Goal: Task Accomplishment & Management: Manage account settings

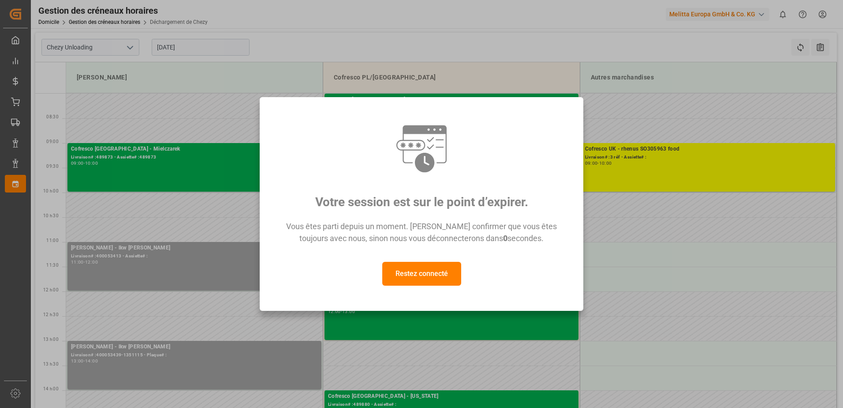
click at [430, 285] on button "Restez connecté" at bounding box center [421, 274] width 79 height 24
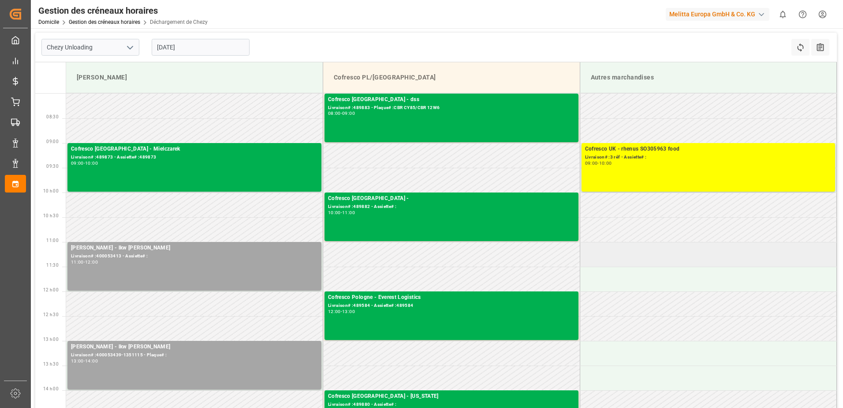
click at [631, 254] on td at bounding box center [708, 254] width 257 height 25
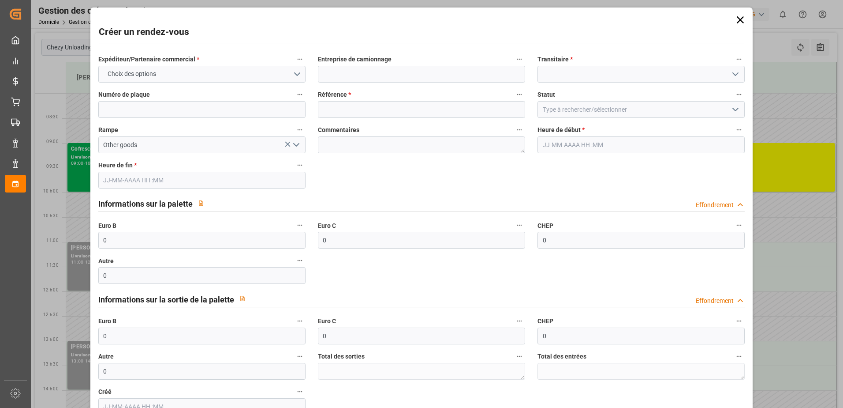
type input "[DATE] 11:00"
type input "[DATE] 12:00"
click at [736, 23] on icon at bounding box center [740, 20] width 12 height 12
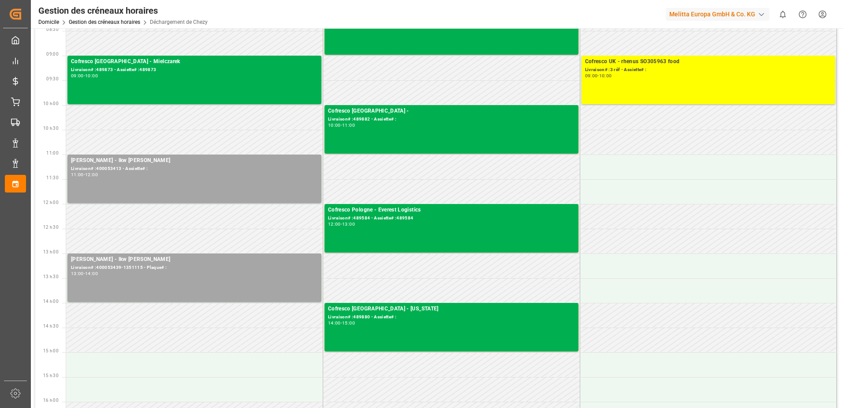
scroll to position [88, 0]
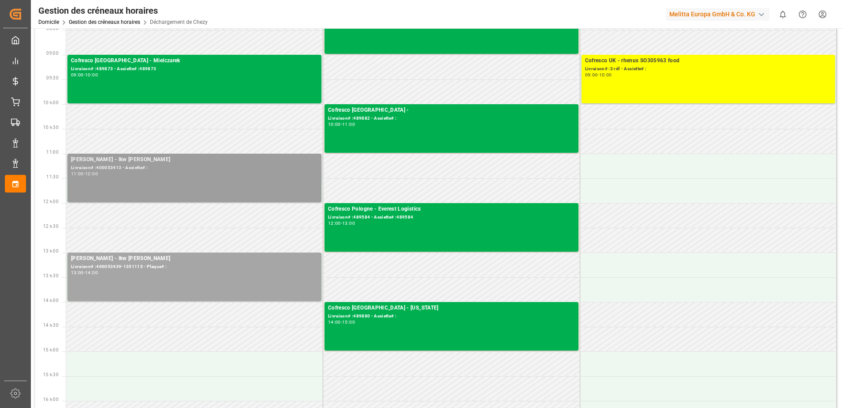
click at [249, 174] on div "11:00 - 12:00" at bounding box center [194, 174] width 247 height 5
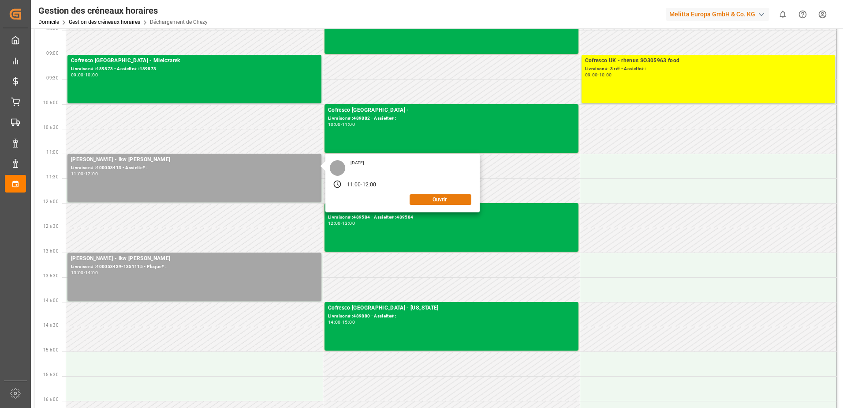
click at [435, 198] on button "Ouvrir" at bounding box center [441, 199] width 62 height 11
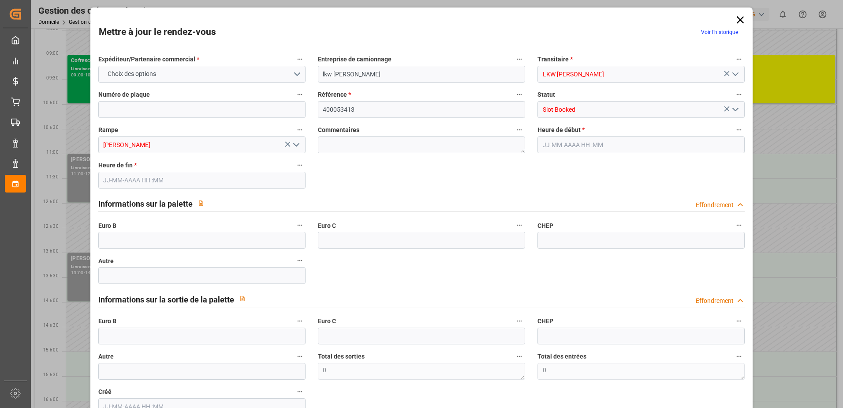
type input "[DATE] 11:00"
type input "[DATE] 12:00"
type input "[DATE] 13:43"
click at [734, 109] on polyline "Ouvrir le menu" at bounding box center [735, 109] width 5 height 3
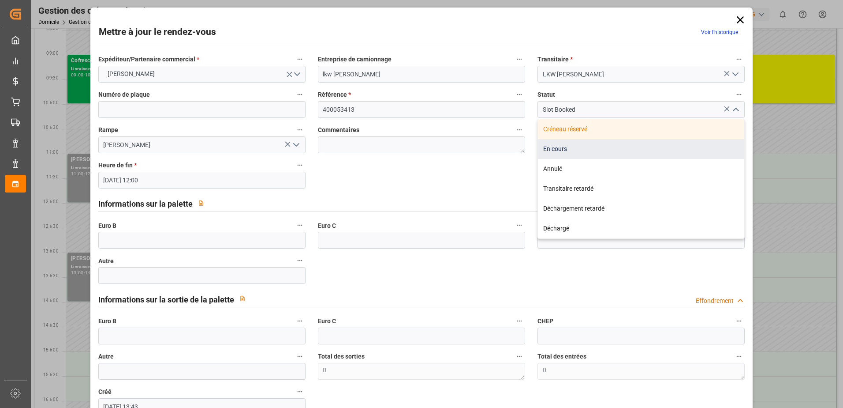
click at [588, 153] on div "En cours" at bounding box center [641, 149] width 206 height 20
type input "In Progress"
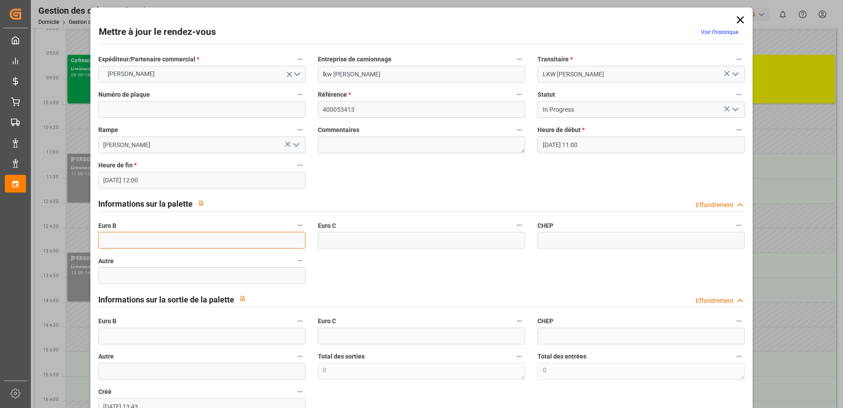
click at [117, 238] on input "text" at bounding box center [201, 240] width 207 height 17
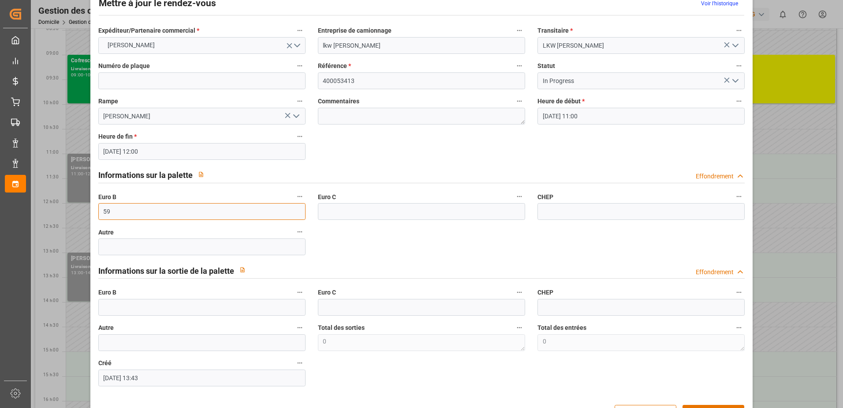
scroll to position [58, 0]
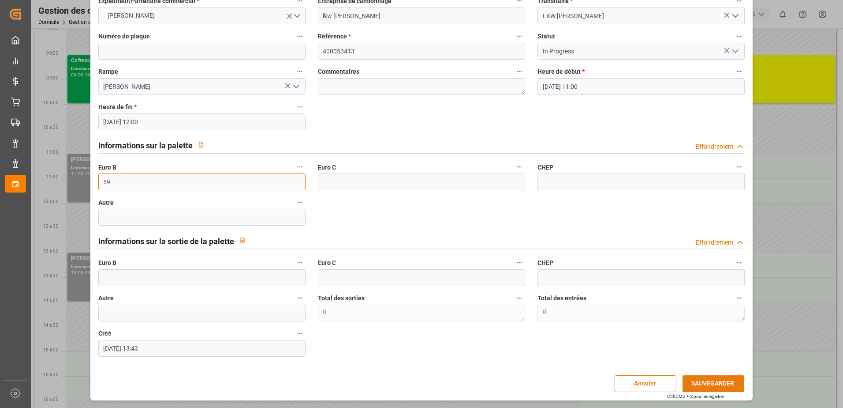
type input "59"
click at [718, 381] on button "SAUVEGARDER" at bounding box center [714, 383] width 62 height 17
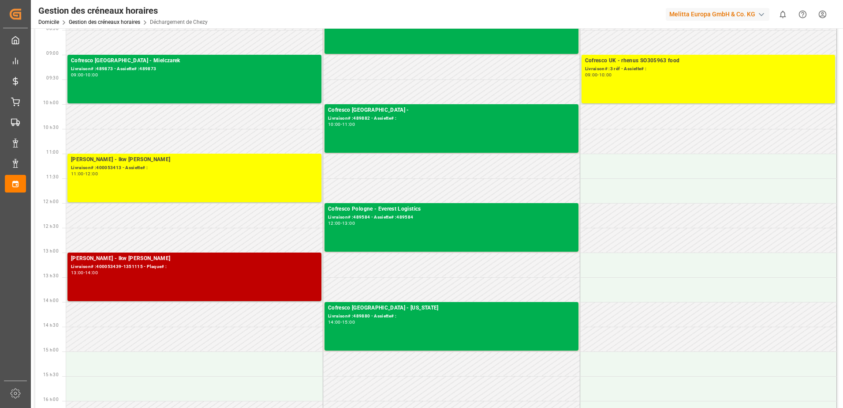
scroll to position [0, 0]
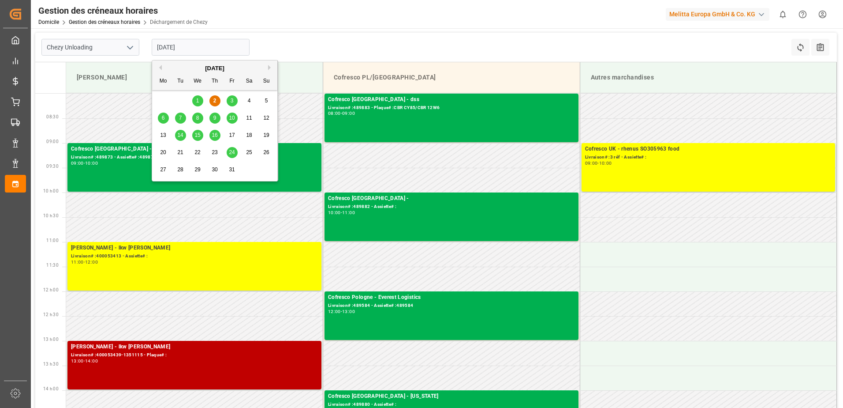
click at [192, 45] on input "[DATE]" at bounding box center [201, 47] width 98 height 17
click at [234, 100] on div "3" at bounding box center [232, 101] width 11 height 11
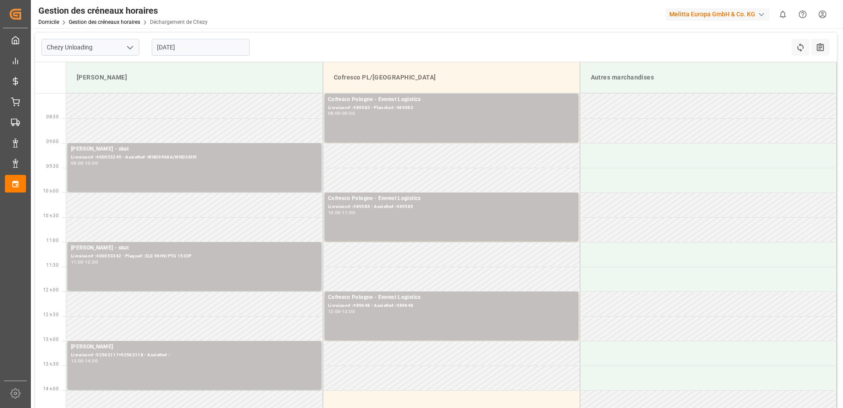
click at [205, 48] on input "[DATE]" at bounding box center [201, 47] width 98 height 17
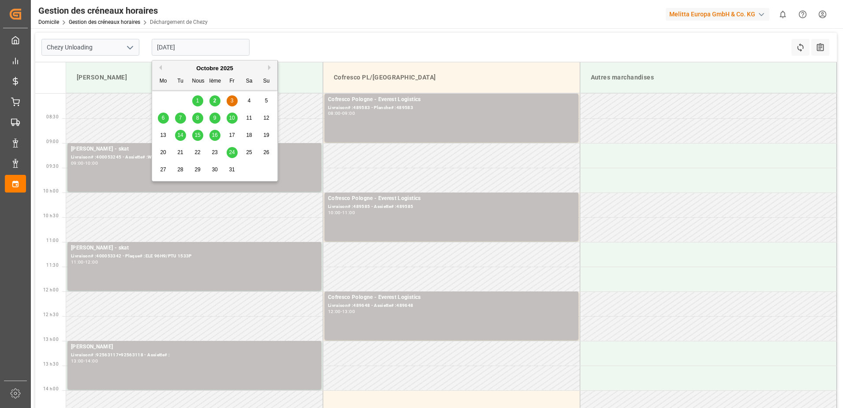
click at [217, 99] on div "2" at bounding box center [214, 101] width 11 height 11
type input "[DATE]"
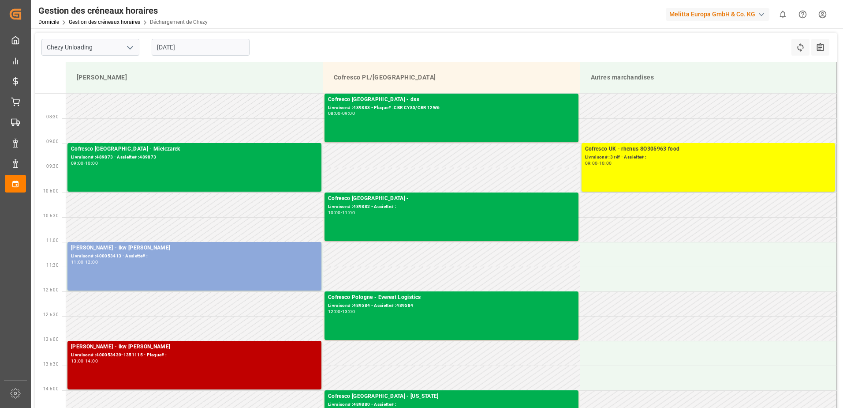
scroll to position [44, 0]
